Goal: Participate in discussion: Engage in conversation with other users on a specific topic

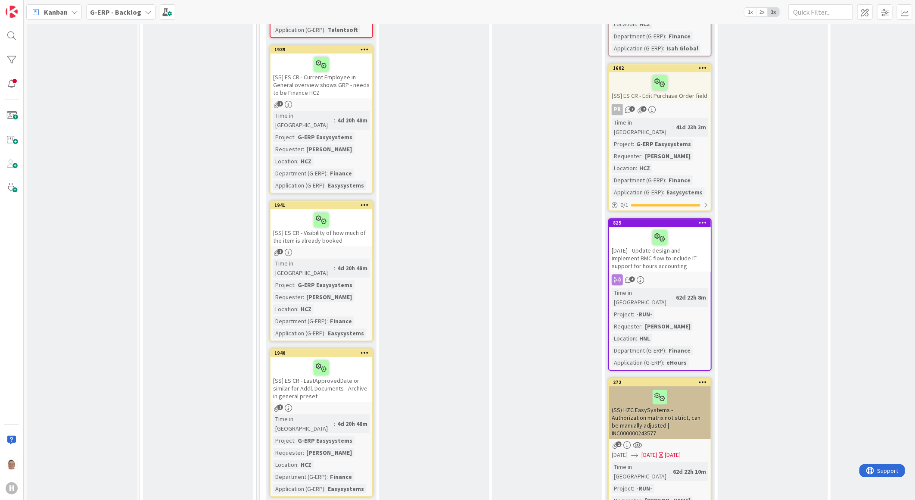
scroll to position [1388, 0]
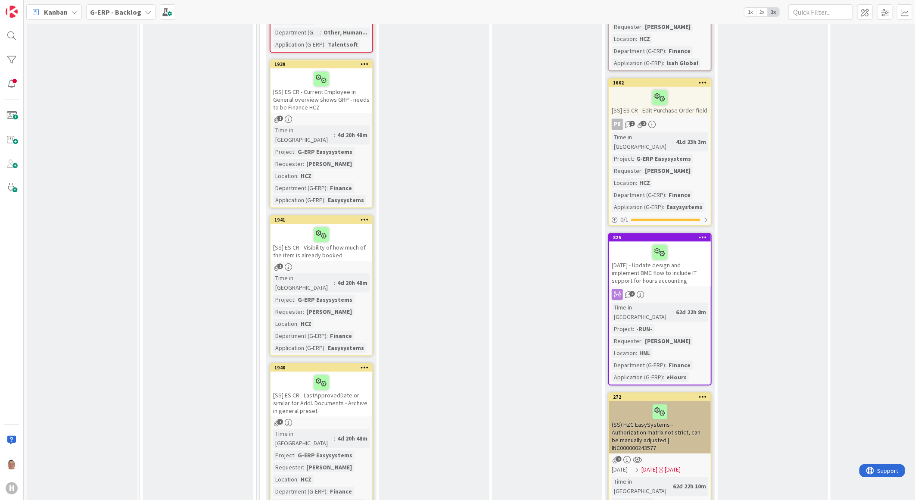
click at [678, 243] on div at bounding box center [660, 252] width 97 height 18
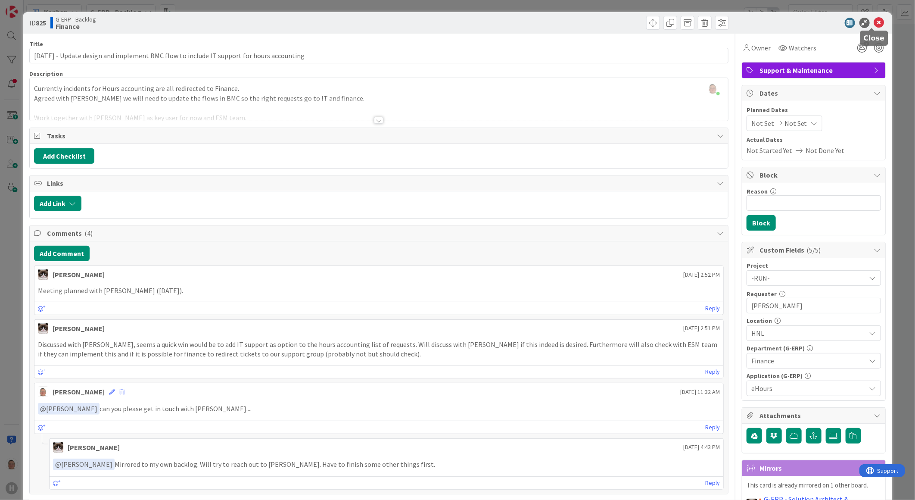
click at [874, 22] on icon at bounding box center [879, 23] width 10 height 10
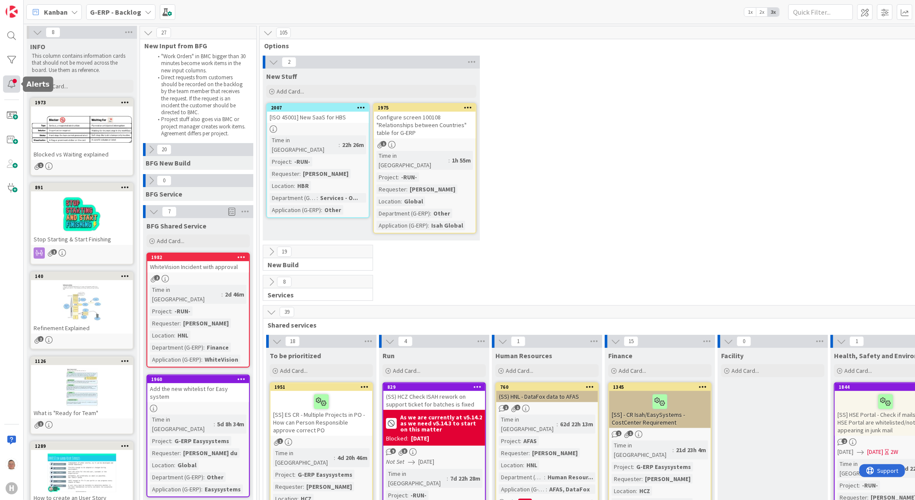
click at [11, 84] on div at bounding box center [11, 83] width 17 height 17
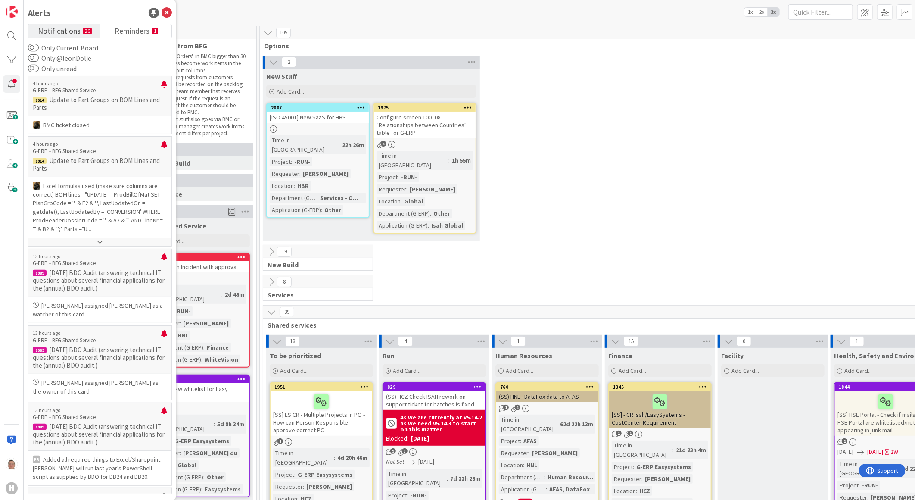
click at [539, 28] on div "105" at bounding box center [604, 32] width 688 height 13
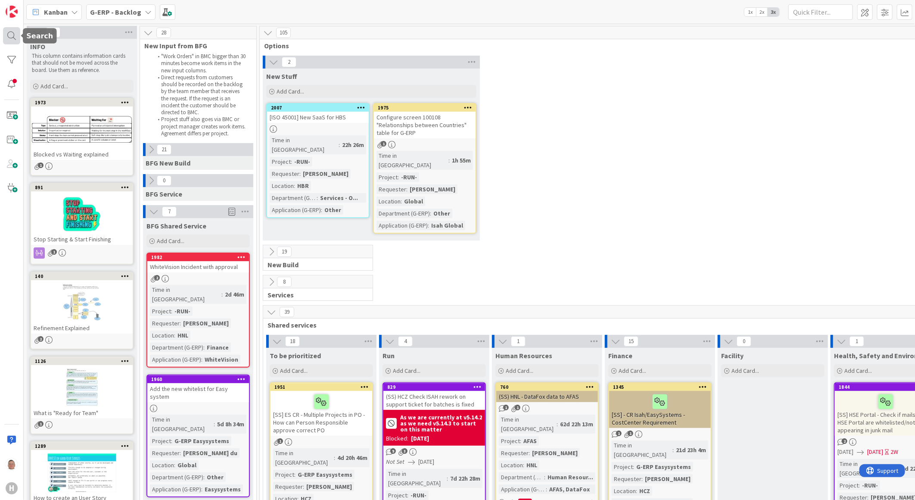
click at [13, 36] on div at bounding box center [11, 35] width 17 height 17
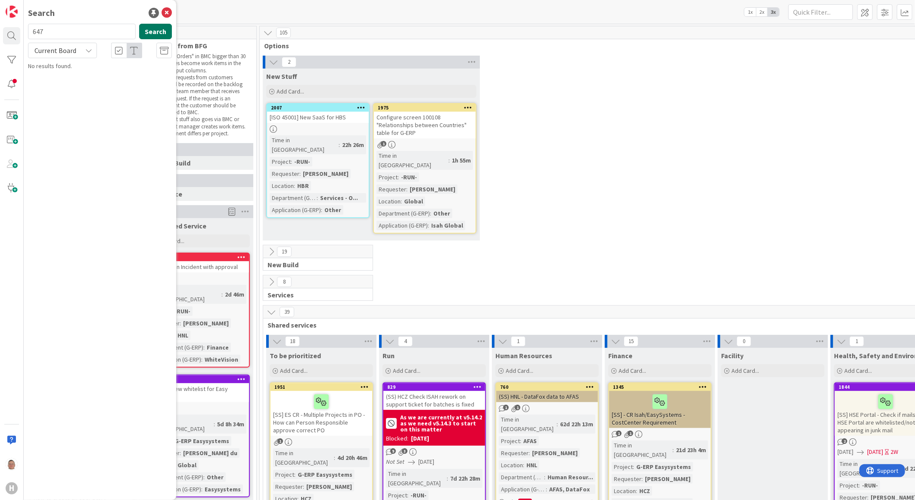
click at [162, 29] on button "Search" at bounding box center [155, 32] width 33 height 16
click at [79, 30] on input "647" at bounding box center [82, 32] width 108 height 16
type input "648"
click at [165, 13] on icon at bounding box center [167, 13] width 10 height 10
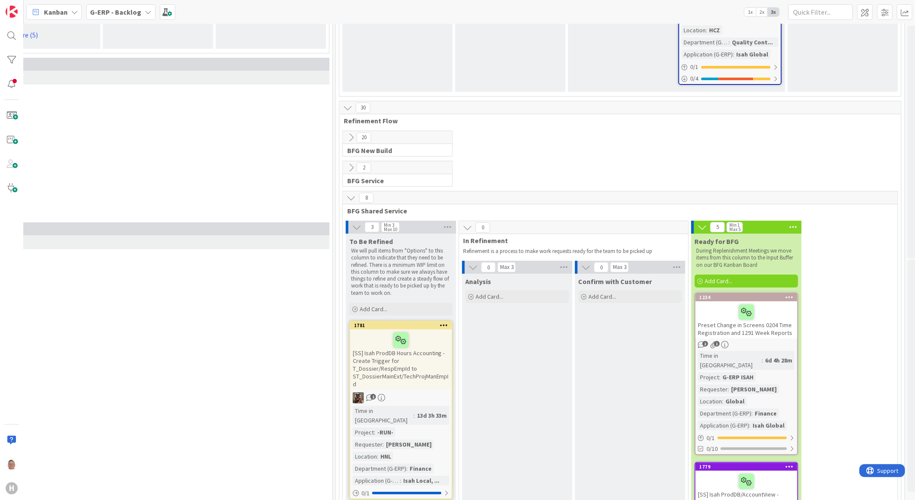
scroll to position [1915, 615]
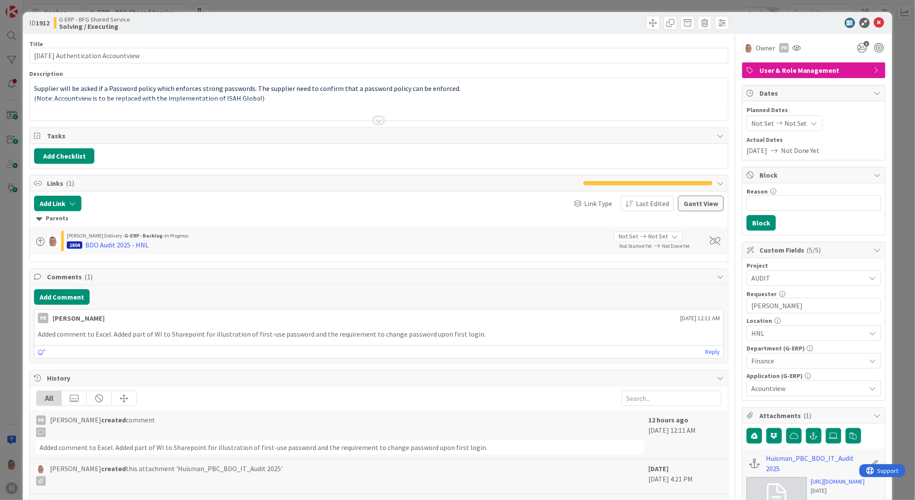
scroll to position [287, 0]
click at [874, 22] on icon at bounding box center [879, 23] width 10 height 10
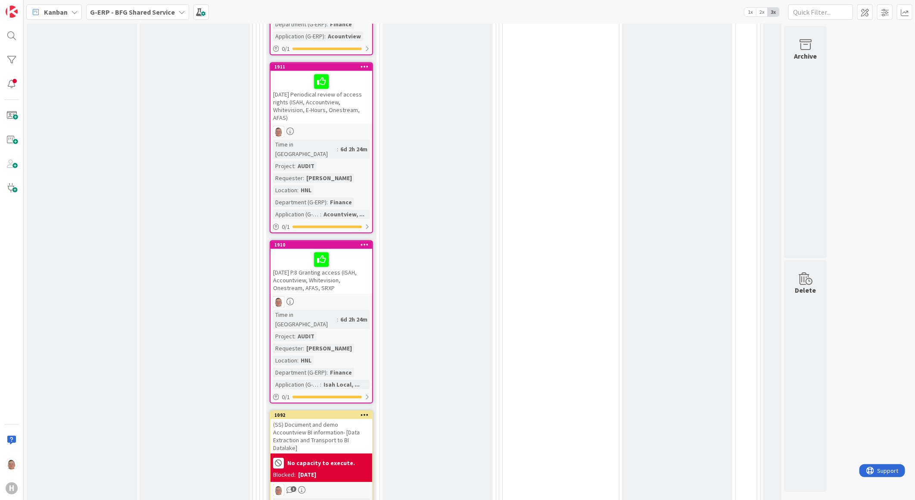
scroll to position [1771, 0]
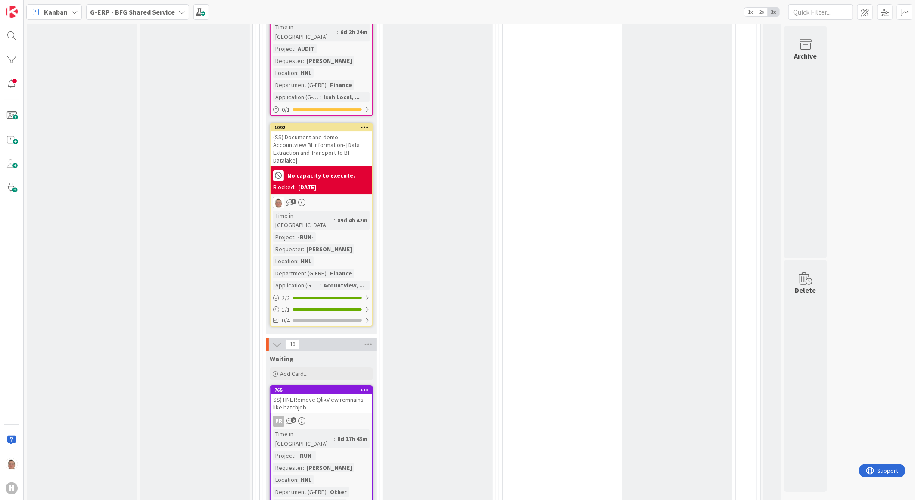
click at [321, 394] on div "SS) HNL Remove QlikView remnains like batchjob" at bounding box center [322, 403] width 102 height 19
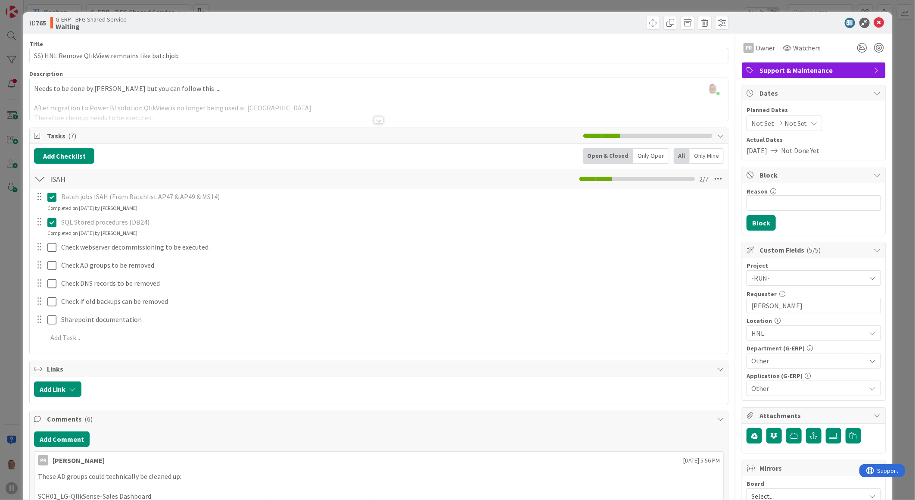
click at [374, 120] on div at bounding box center [378, 120] width 9 height 7
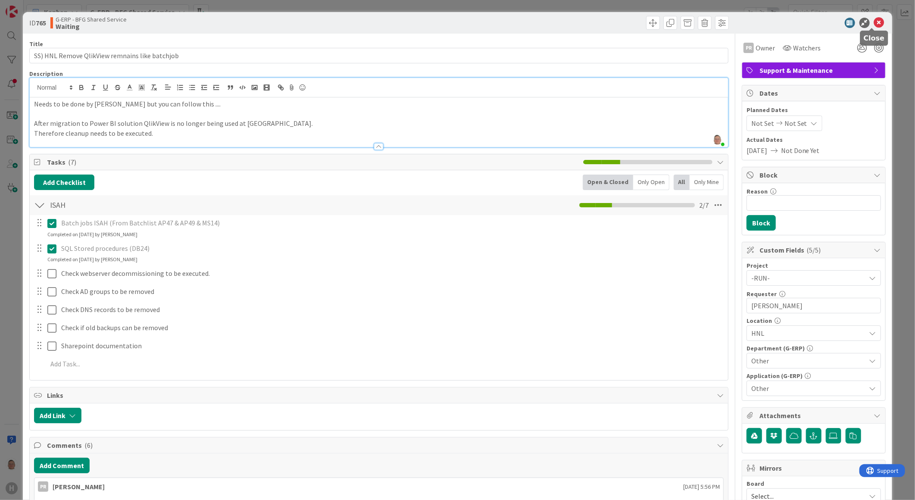
click at [875, 22] on icon at bounding box center [879, 23] width 10 height 10
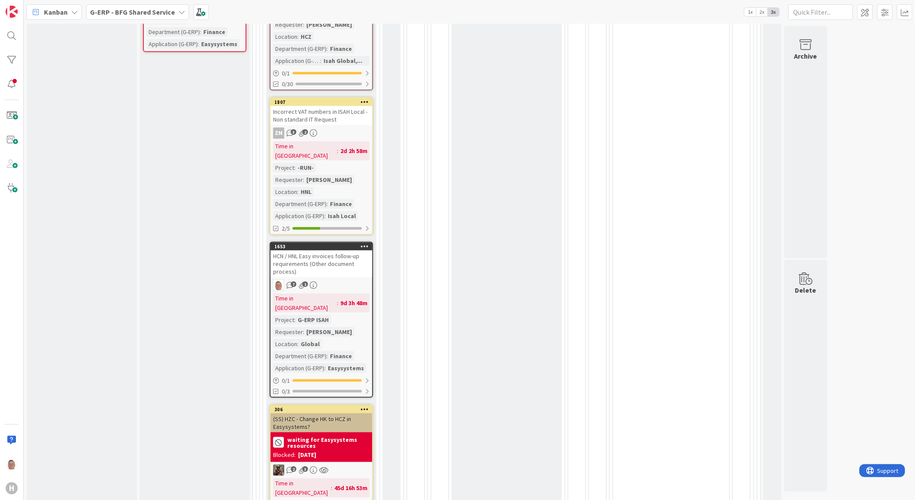
scroll to position [813, 0]
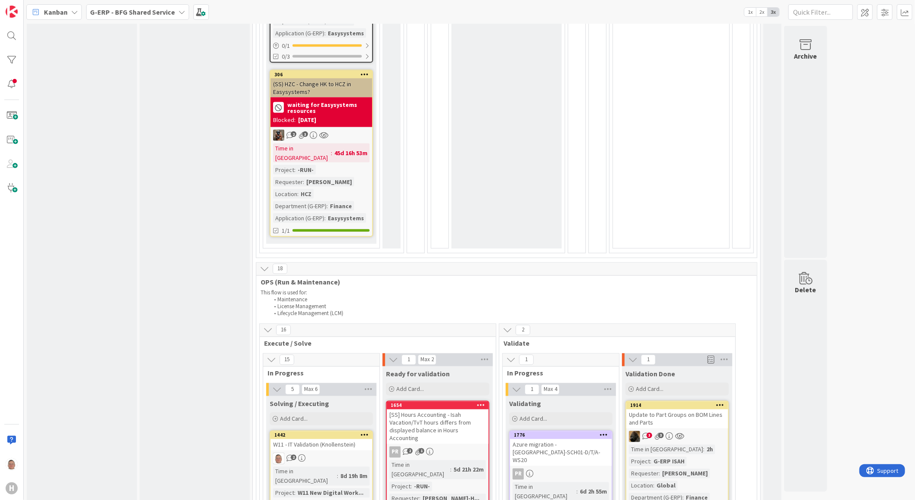
click at [678, 409] on div "Update to Part Groups on BOM Lines and Parts" at bounding box center [677, 418] width 102 height 19
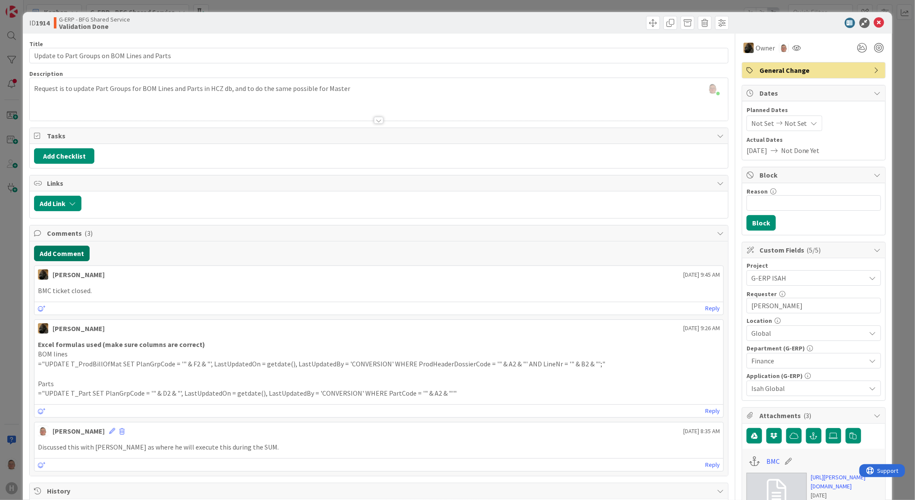
click at [78, 257] on button "Add Comment" at bounding box center [62, 254] width 56 height 16
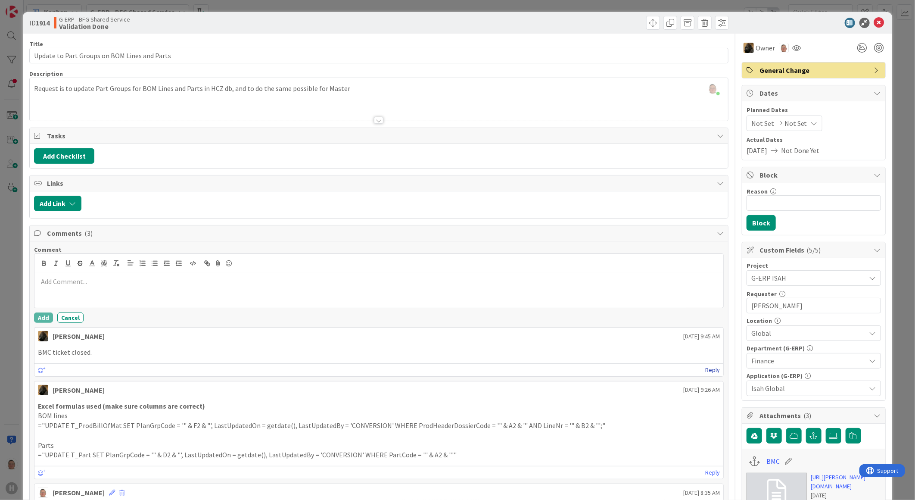
click at [708, 371] on link "Reply" at bounding box center [712, 369] width 15 height 11
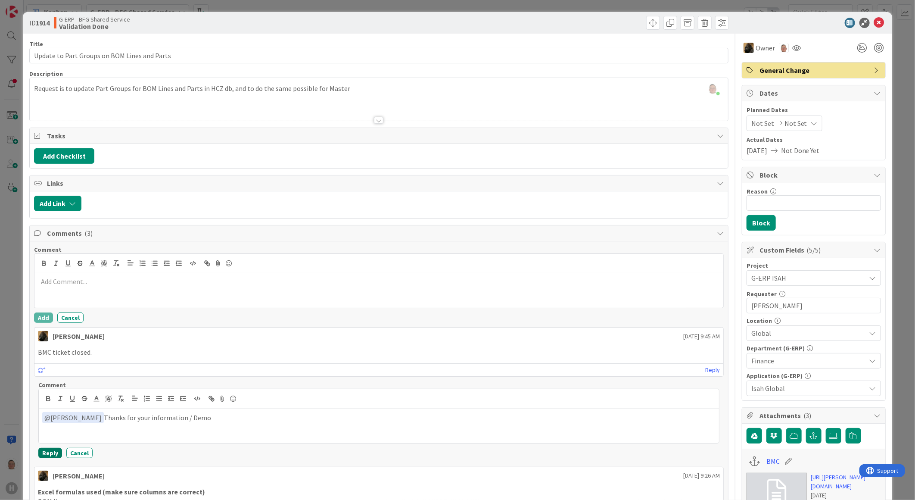
click at [49, 453] on button "Reply" at bounding box center [50, 453] width 24 height 10
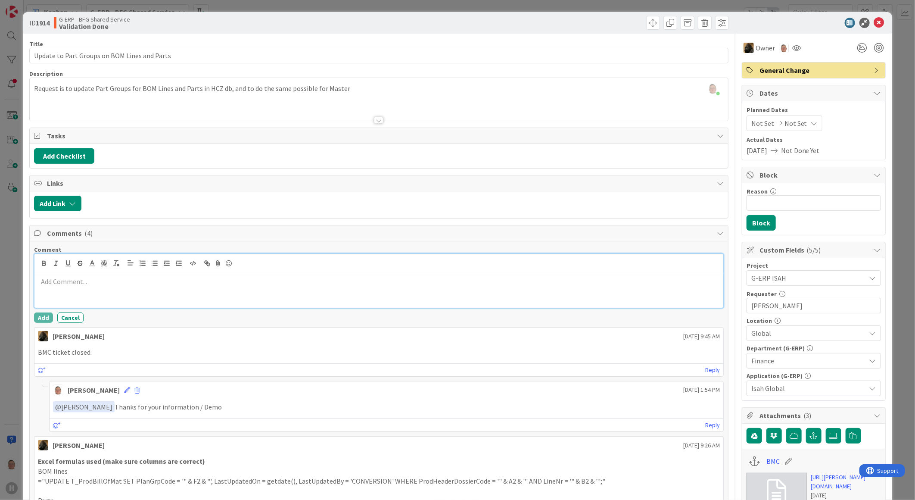
click at [62, 277] on p at bounding box center [379, 282] width 682 height 10
click at [427, 281] on p "﻿ @ Parveen Rana ﻿ you mentioned also that there is a KANBAN Card for this as a…" at bounding box center [379, 283] width 682 height 12
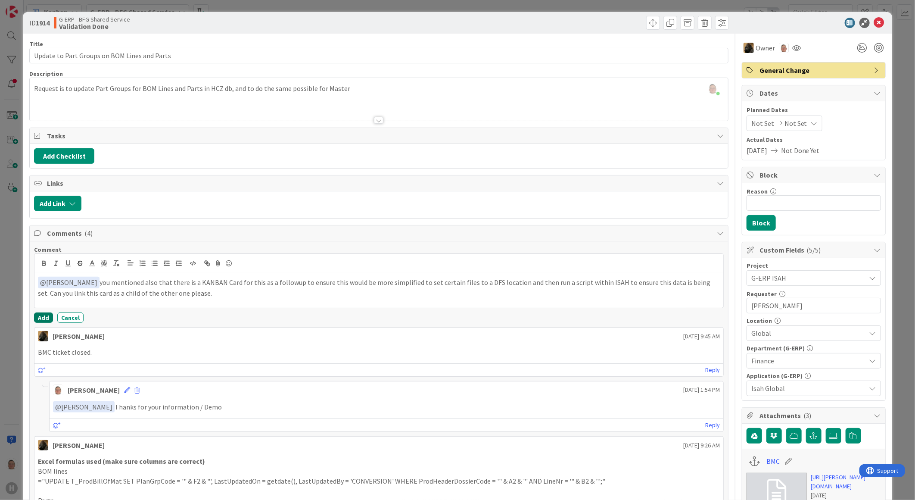
click at [42, 319] on button "Add" at bounding box center [43, 317] width 19 height 10
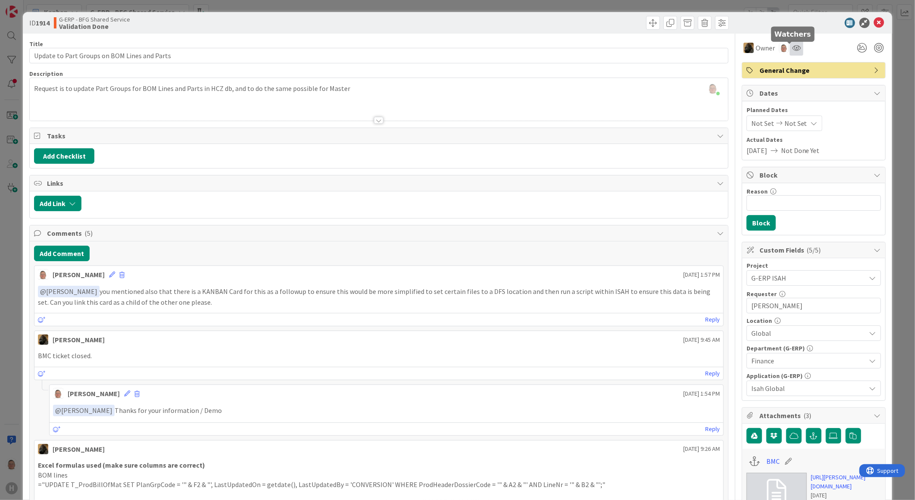
click at [792, 47] on icon at bounding box center [796, 47] width 9 height 7
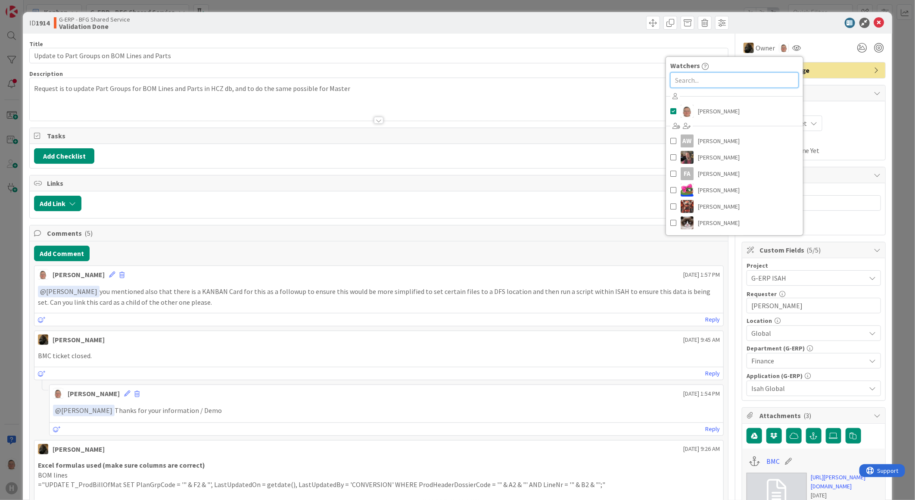
click at [704, 77] on input "text" at bounding box center [734, 80] width 128 height 16
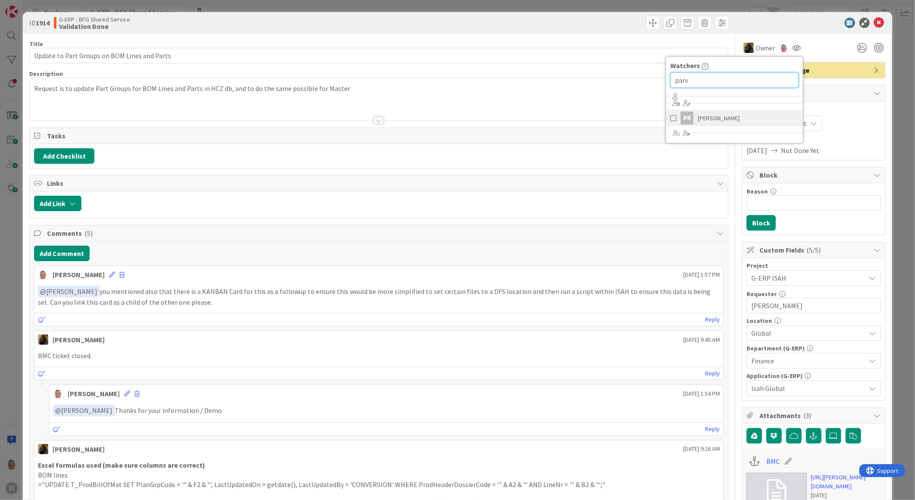
type input "parv"
click at [708, 116] on span "[PERSON_NAME]" at bounding box center [719, 118] width 42 height 13
click at [776, 23] on div at bounding box center [809, 23] width 153 height 10
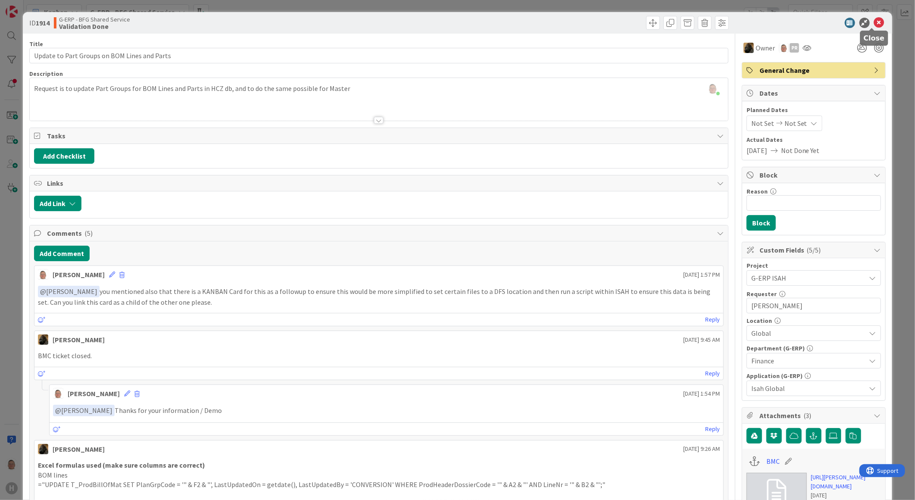
click at [875, 19] on icon at bounding box center [879, 23] width 10 height 10
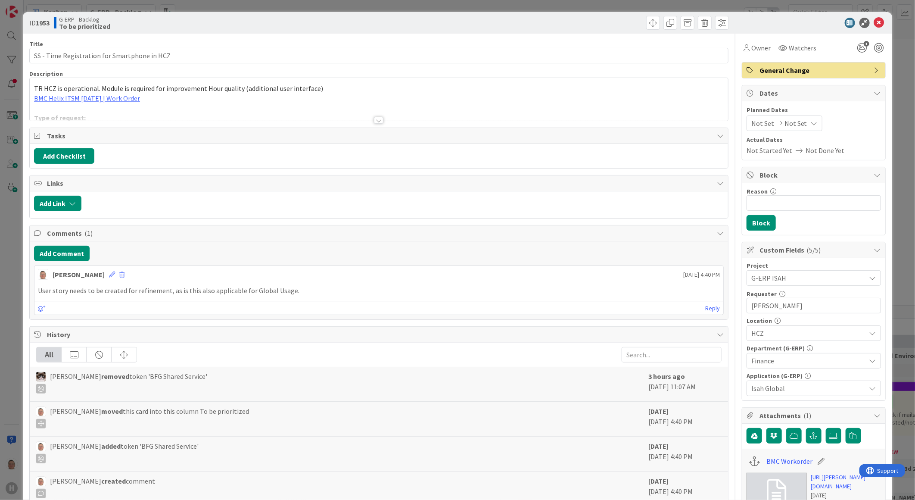
click at [374, 119] on div at bounding box center [378, 120] width 9 height 7
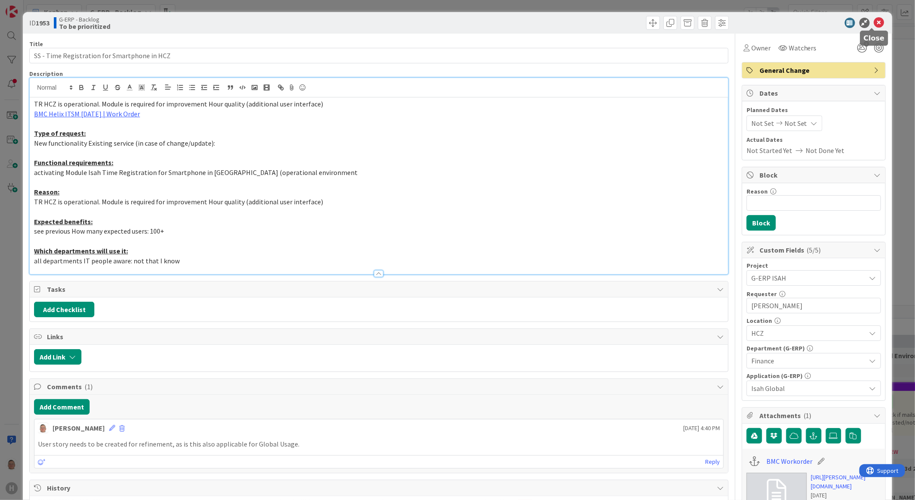
click at [875, 22] on icon at bounding box center [879, 23] width 10 height 10
